Goal: Information Seeking & Learning: Check status

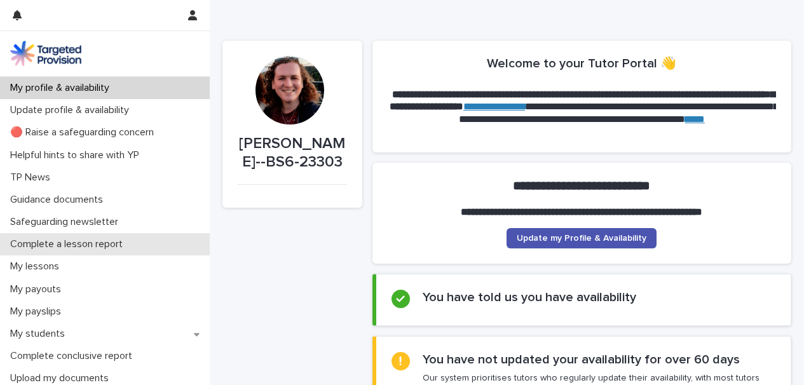
click at [80, 254] on div "Complete a lesson report" at bounding box center [105, 244] width 210 height 22
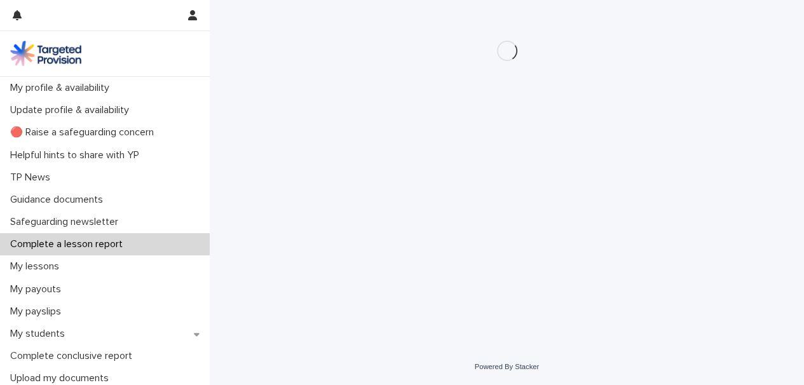
click at [78, 262] on div "My lessons" at bounding box center [105, 266] width 210 height 22
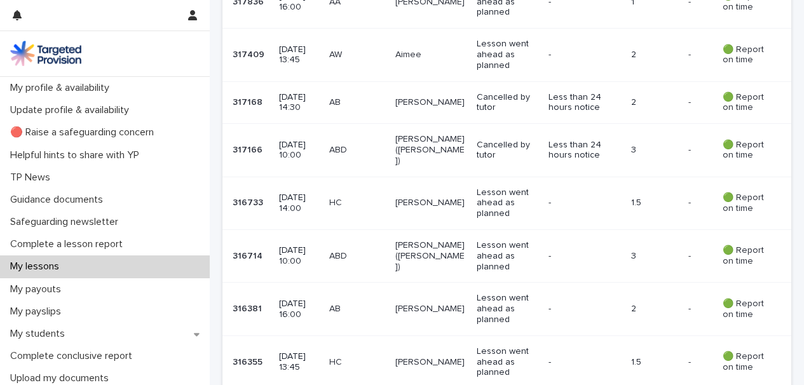
scroll to position [486, 0]
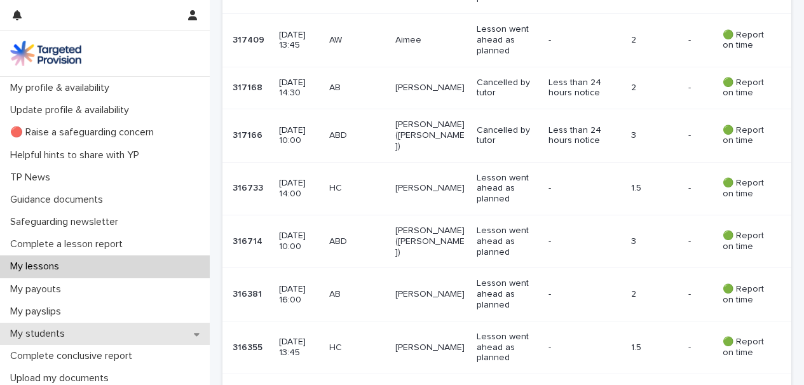
click at [86, 334] on div "My students" at bounding box center [105, 334] width 210 height 22
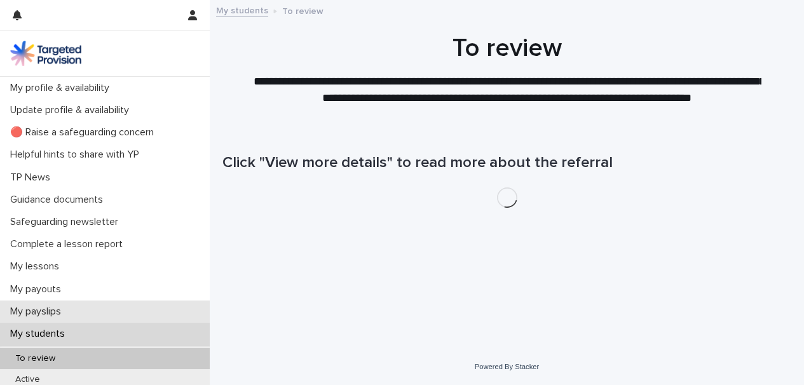
scroll to position [107, 0]
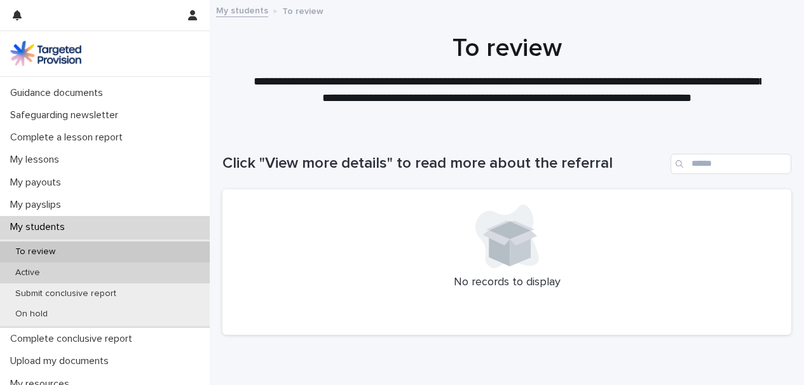
click at [52, 280] on div "Active" at bounding box center [105, 272] width 210 height 21
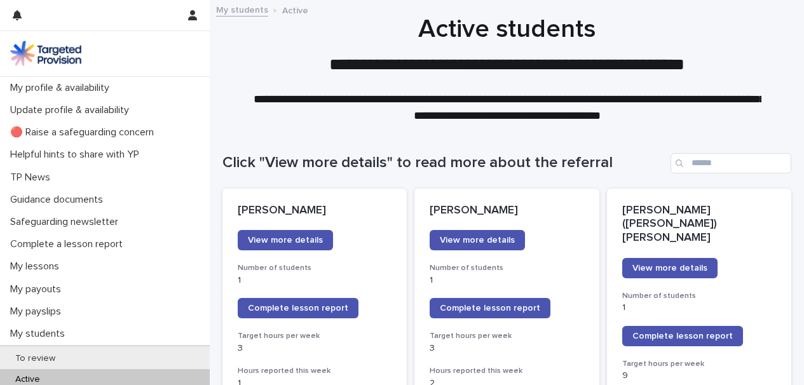
scroll to position [1, 0]
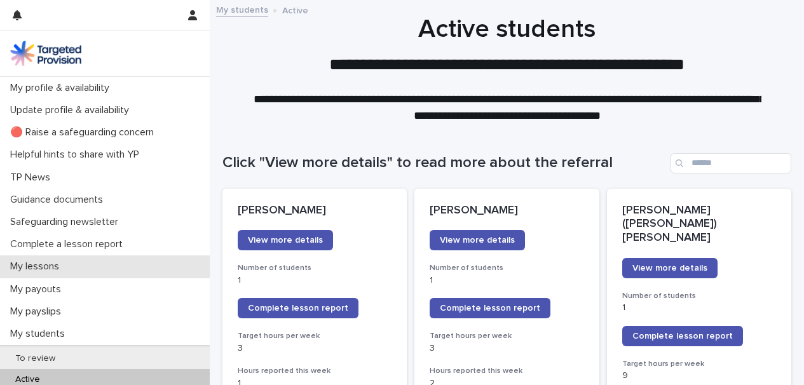
click at [65, 261] on p "My lessons" at bounding box center [37, 267] width 64 height 12
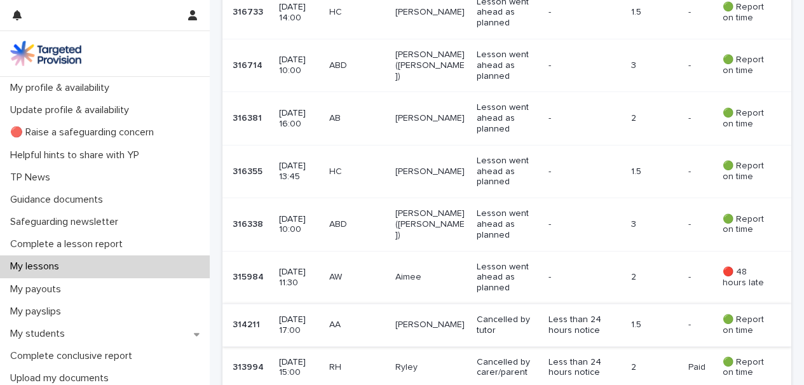
scroll to position [672, 0]
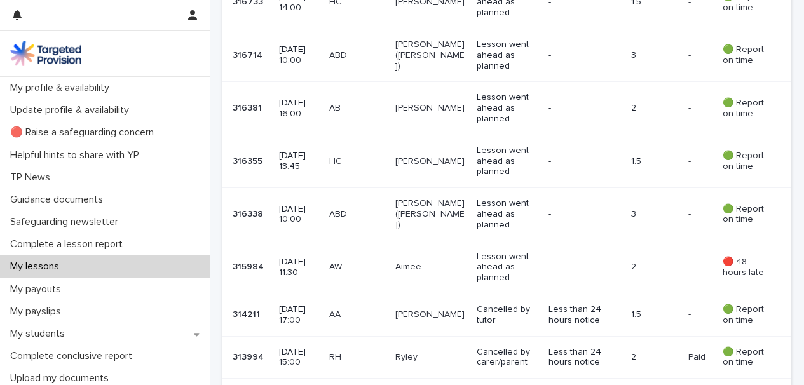
click at [432, 188] on td "[PERSON_NAME] ([PERSON_NAME])" at bounding box center [430, 214] width 81 height 53
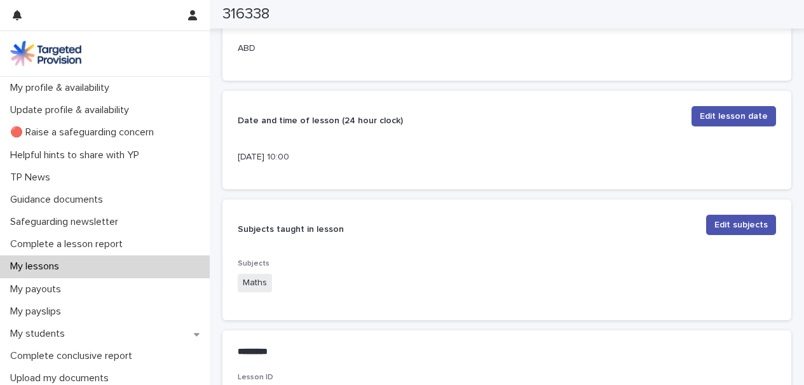
scroll to position [360, 0]
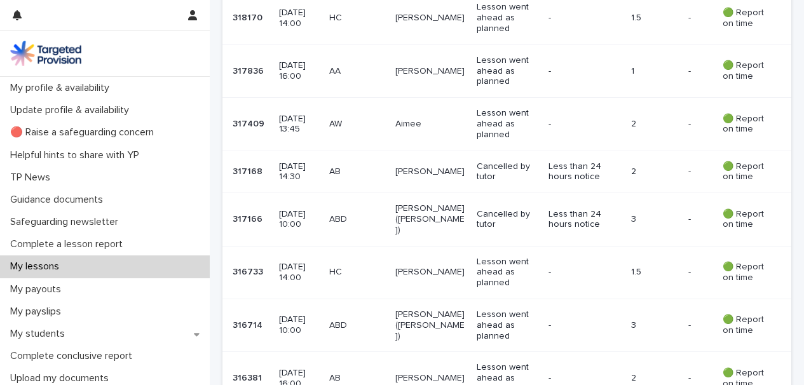
scroll to position [406, 0]
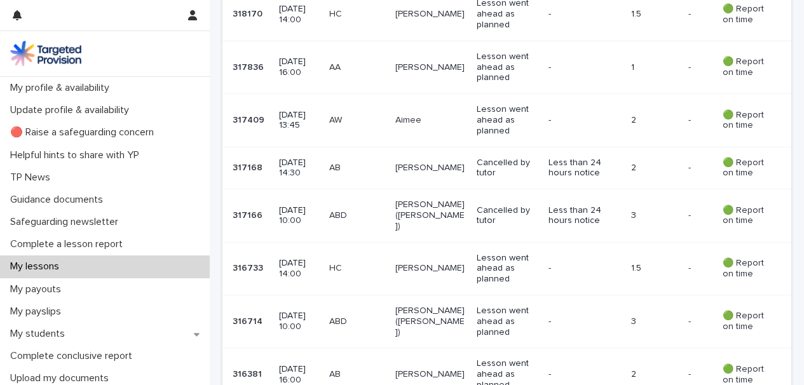
click at [390, 296] on td "ABD" at bounding box center [357, 322] width 66 height 53
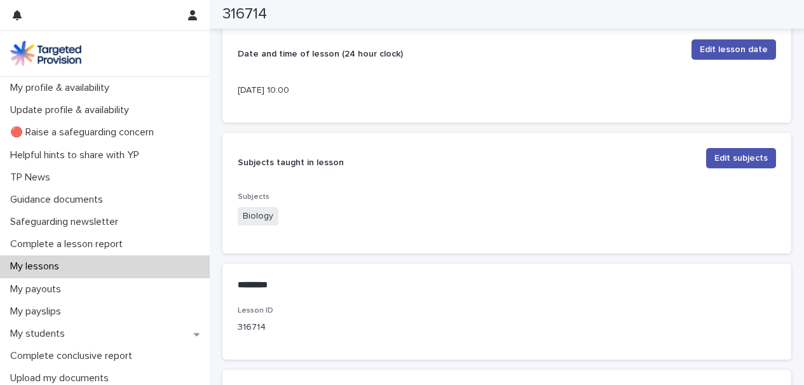
scroll to position [374, 0]
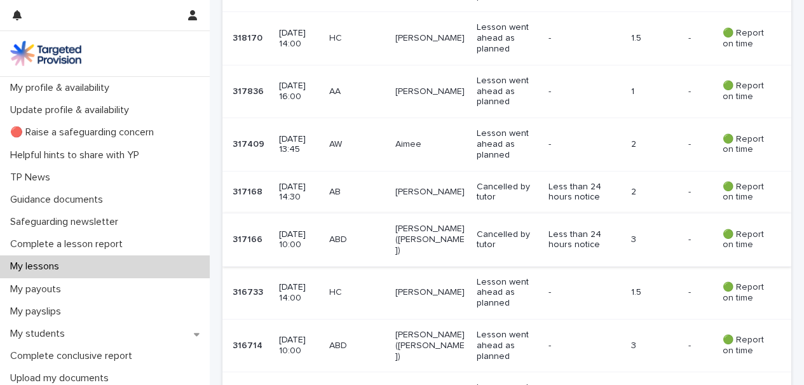
scroll to position [385, 0]
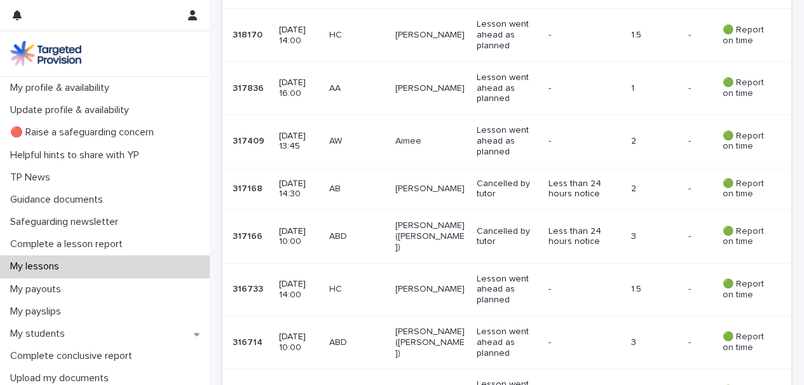
click at [472, 228] on td "Cancelled by tutor" at bounding box center [508, 236] width 72 height 53
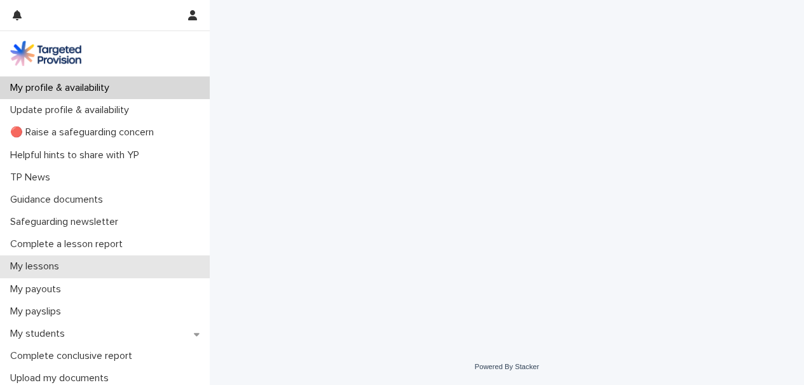
click at [126, 257] on div "My lessons" at bounding box center [105, 266] width 210 height 22
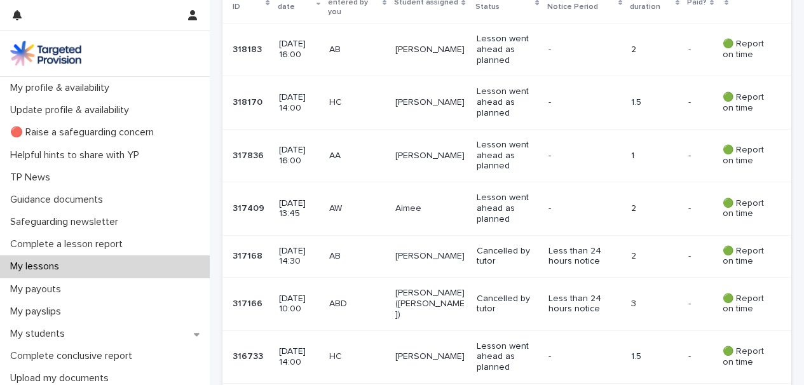
scroll to position [321, 0]
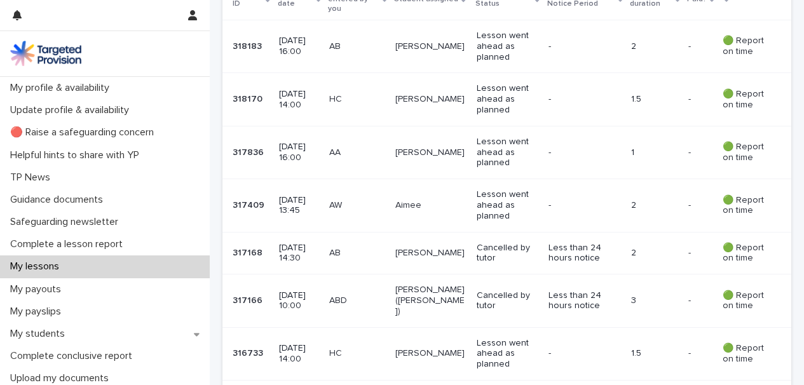
click at [438, 248] on p "[PERSON_NAME]" at bounding box center [430, 253] width 71 height 11
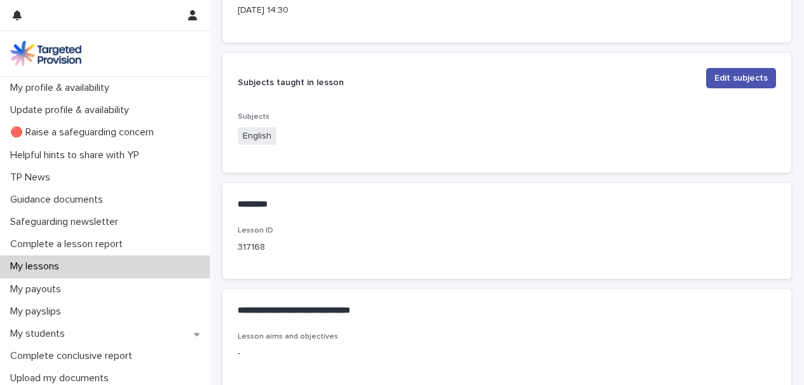
scroll to position [571, 0]
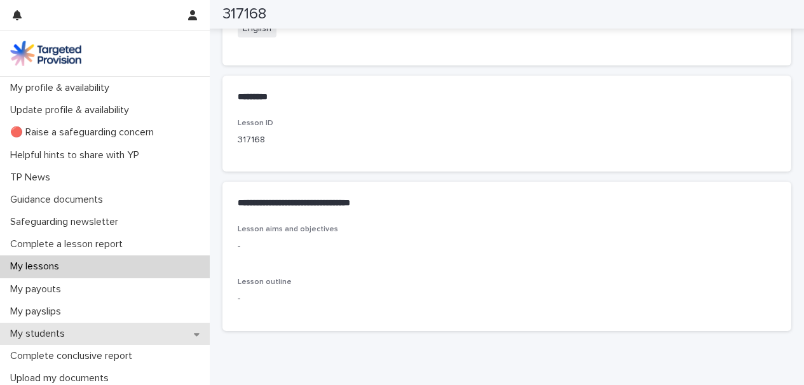
click at [121, 341] on div "My students" at bounding box center [105, 334] width 210 height 22
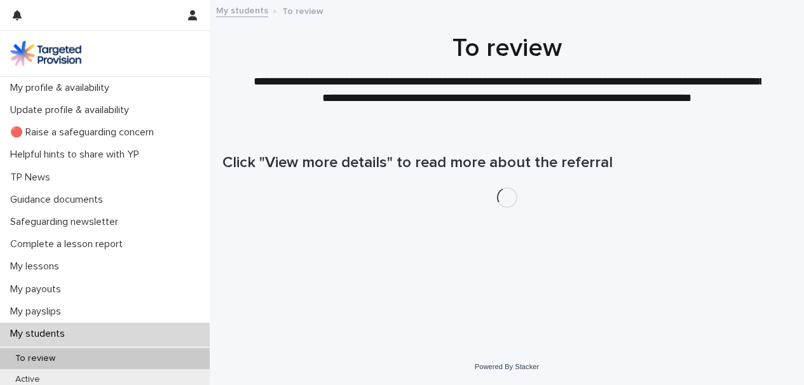
scroll to position [144, 0]
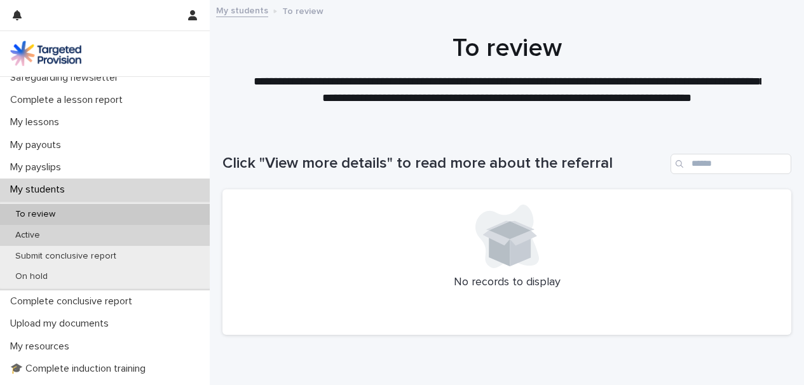
click at [50, 231] on div "Active" at bounding box center [105, 235] width 210 height 21
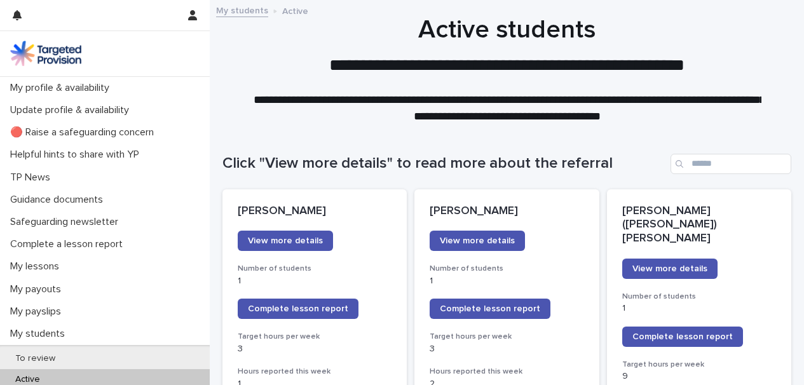
scroll to position [229, 0]
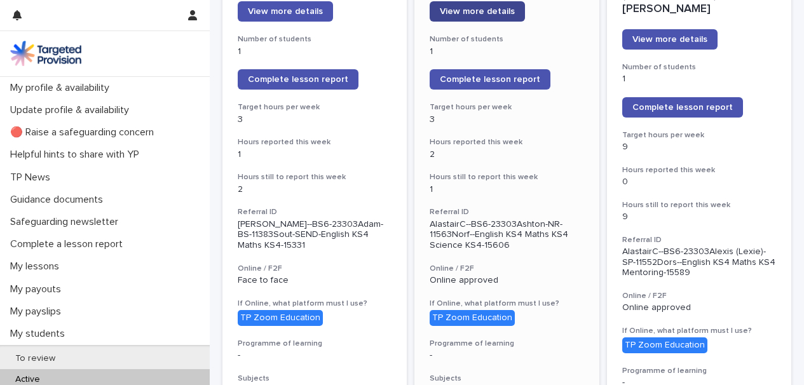
click at [453, 17] on link "View more details" at bounding box center [477, 11] width 95 height 20
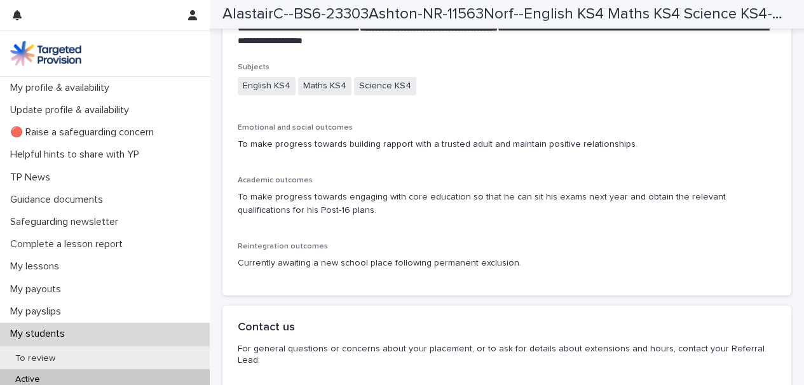
scroll to position [2733, 0]
